Goal: Navigation & Orientation: Find specific page/section

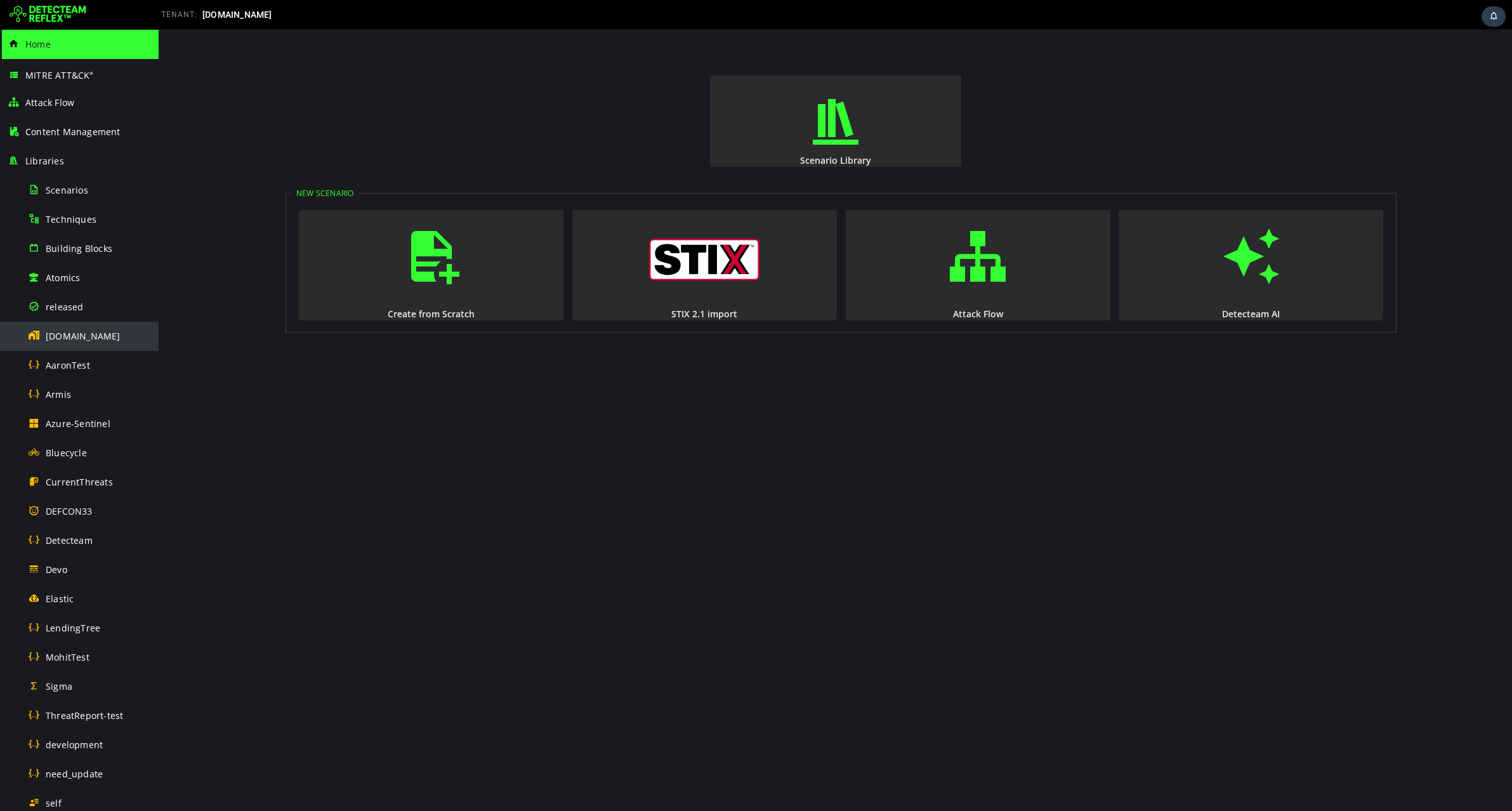
click at [65, 338] on span "[DOMAIN_NAME]" at bounding box center [83, 335] width 75 height 12
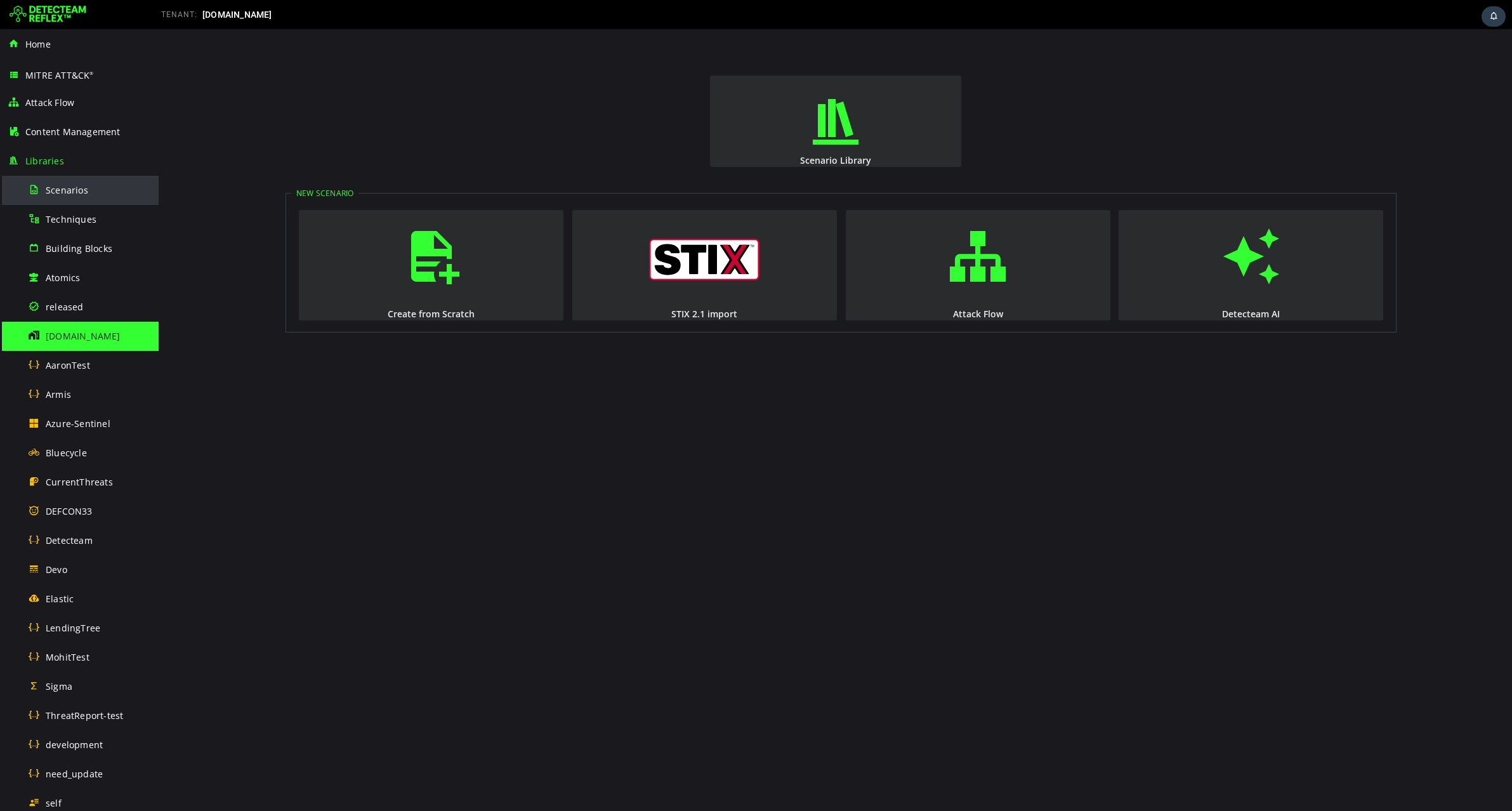
click at [69, 185] on span "Scenarios" at bounding box center [66, 190] width 42 height 12
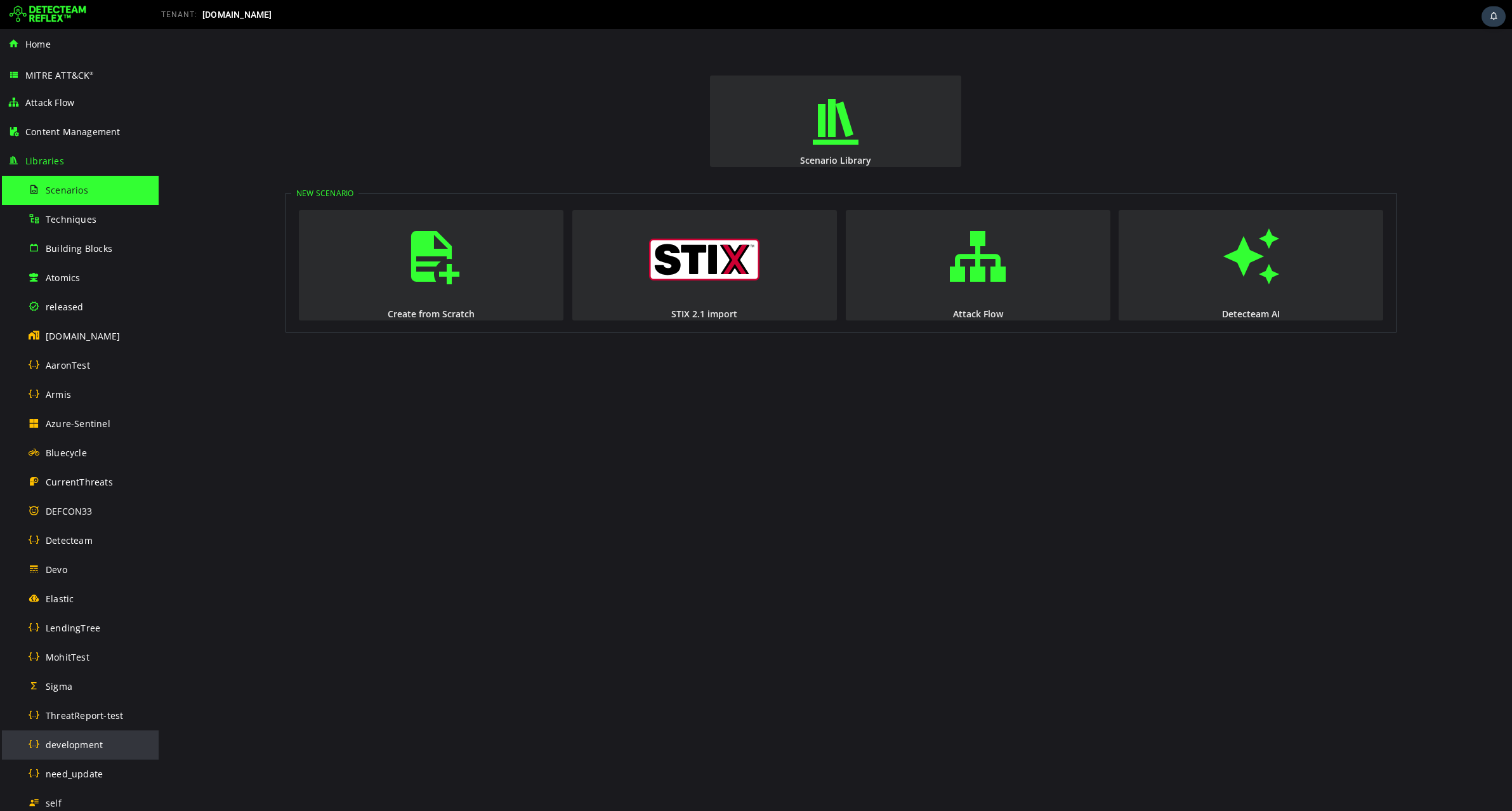
scroll to position [415, 0]
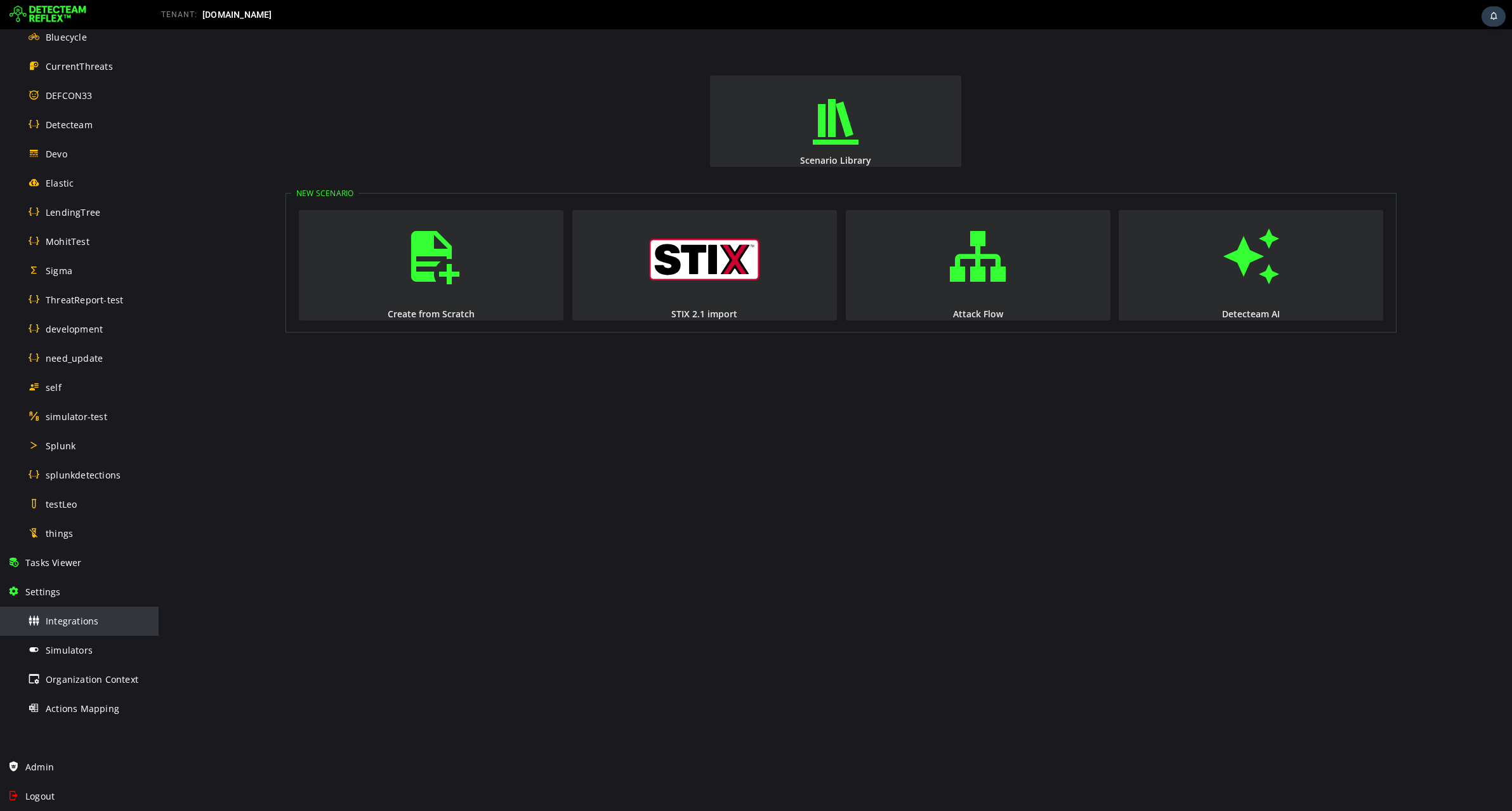
click at [68, 622] on span "Integrations" at bounding box center [72, 621] width 53 height 12
